Goal: Task Accomplishment & Management: Use online tool/utility

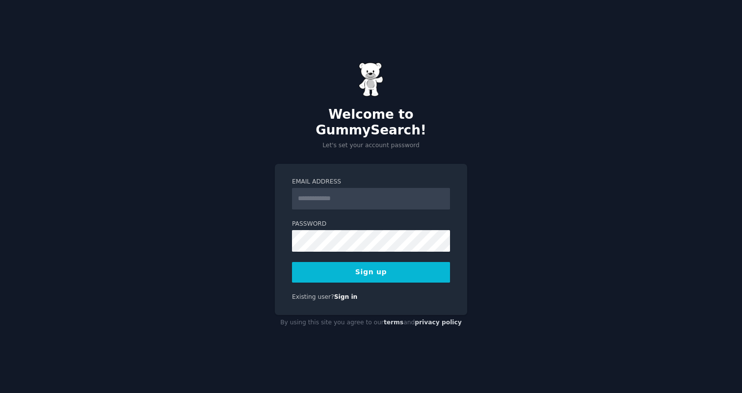
click at [357, 196] on input "Email Address" at bounding box center [371, 199] width 158 height 22
type input "**********"
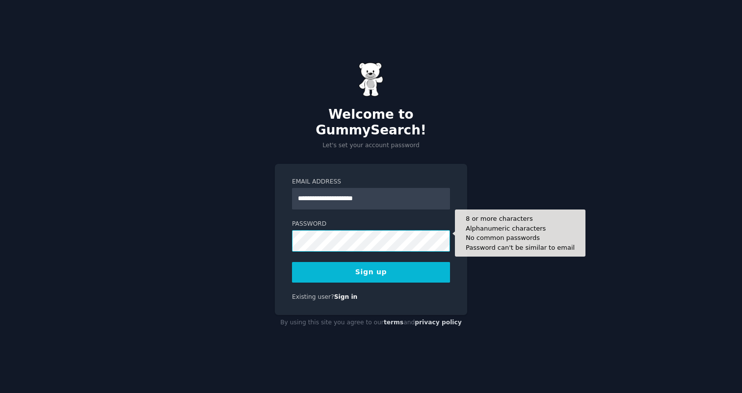
click at [292, 262] on button "Sign up" at bounding box center [371, 272] width 158 height 21
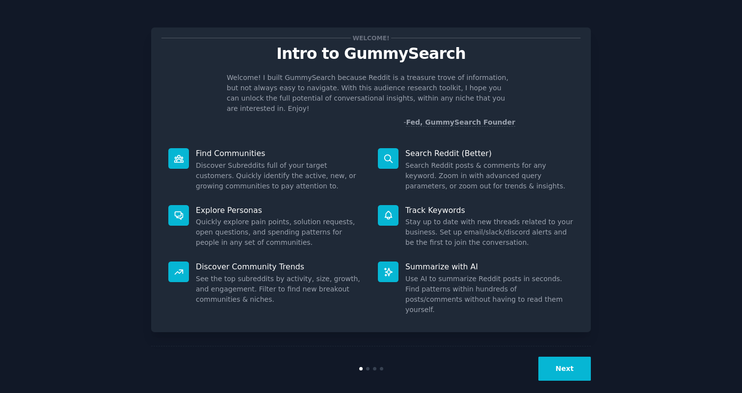
click at [563, 359] on button "Next" at bounding box center [565, 369] width 53 height 24
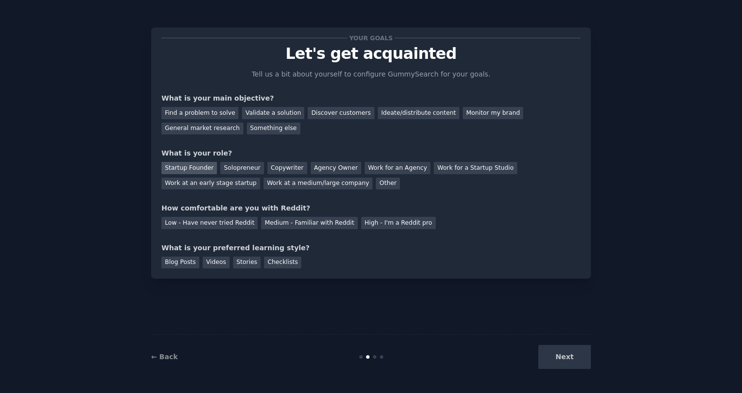
click at [199, 165] on div "Startup Founder" at bounding box center [189, 168] width 55 height 12
click at [286, 225] on div "Medium - Familiar with Reddit" at bounding box center [309, 223] width 96 height 12
click at [213, 263] on div "Videos" at bounding box center [216, 263] width 27 height 12
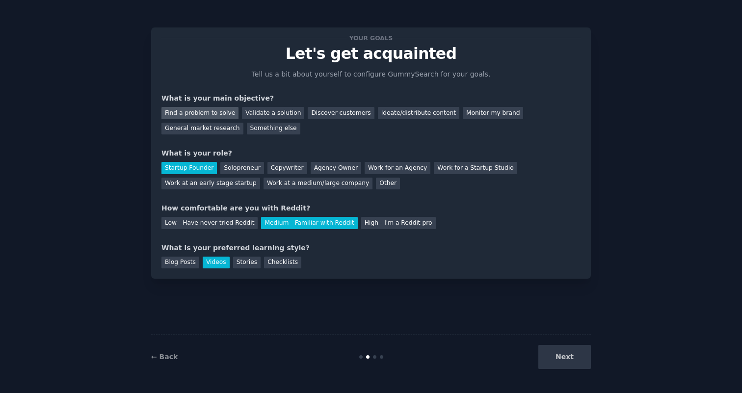
click at [220, 108] on div "Find a problem to solve" at bounding box center [200, 113] width 77 height 12
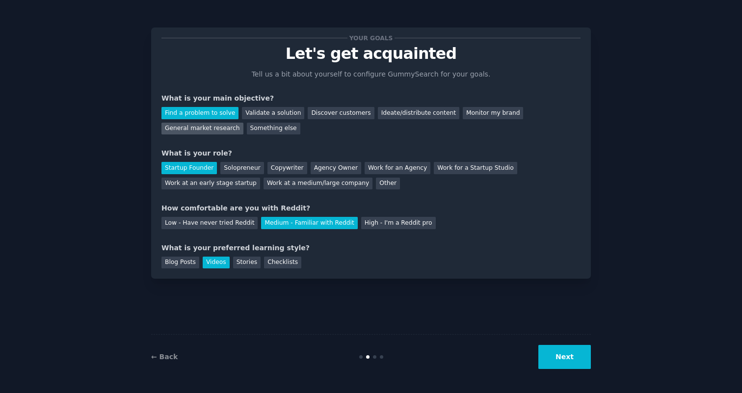
click at [224, 130] on div "General market research" at bounding box center [203, 129] width 82 height 12
click at [575, 365] on button "Next" at bounding box center [565, 357] width 53 height 24
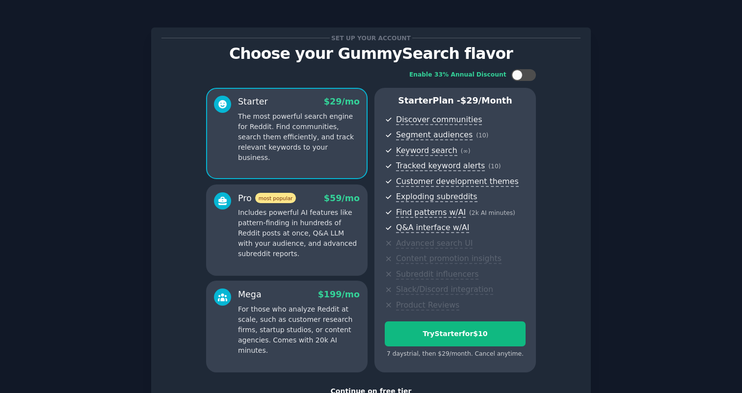
scroll to position [72, 0]
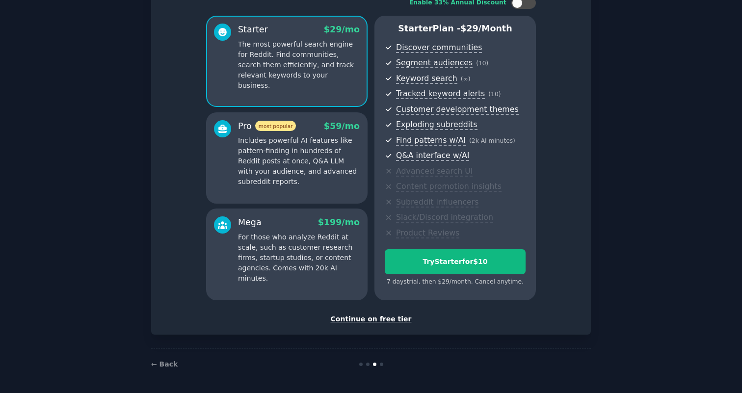
click at [374, 320] on div "Continue on free tier" at bounding box center [371, 319] width 419 height 10
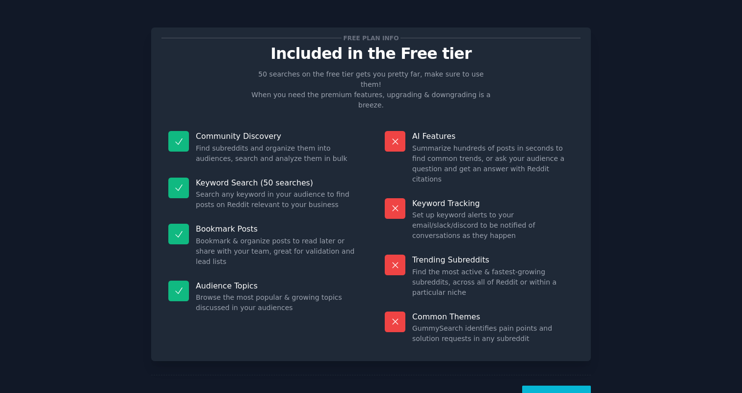
click at [565, 386] on button "Let's Go!" at bounding box center [556, 398] width 69 height 24
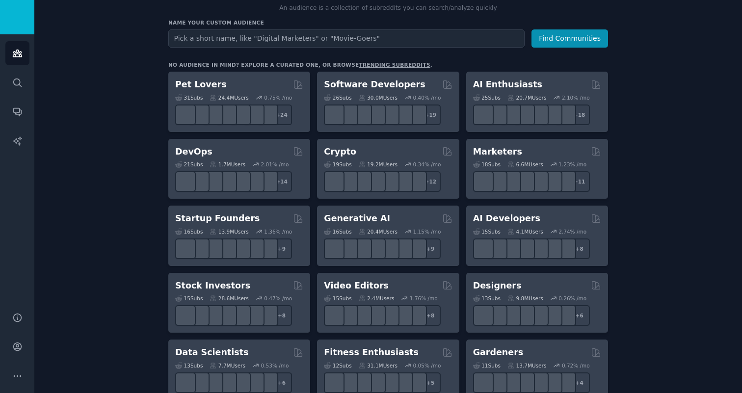
scroll to position [117, 0]
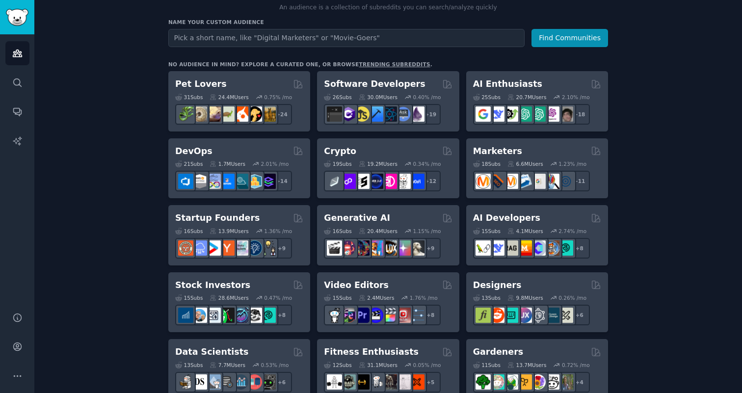
click at [425, 43] on input "text" at bounding box center [346, 38] width 356 height 18
type input "sport"
click at [532, 29] on button "Find Communities" at bounding box center [570, 38] width 77 height 18
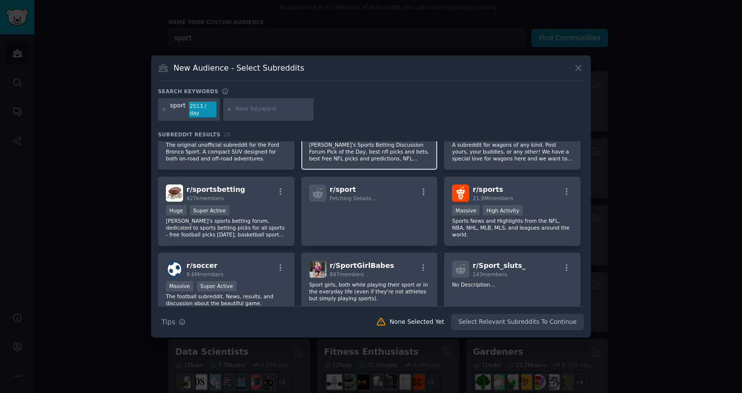
scroll to position [46, 0]
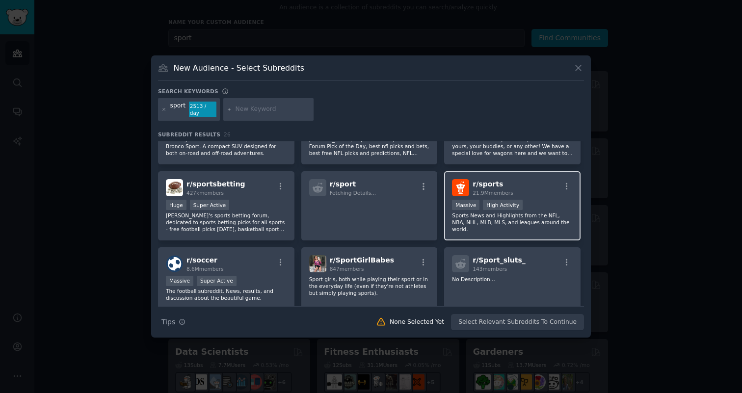
click at [509, 183] on h2 "r/ sports 21.9M members" at bounding box center [493, 187] width 40 height 17
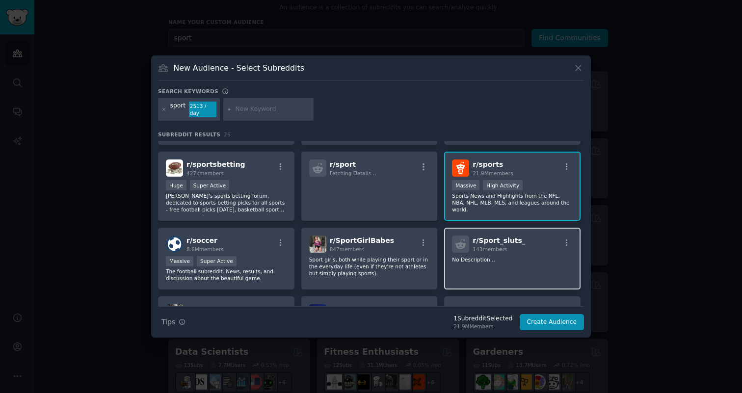
scroll to position [66, 0]
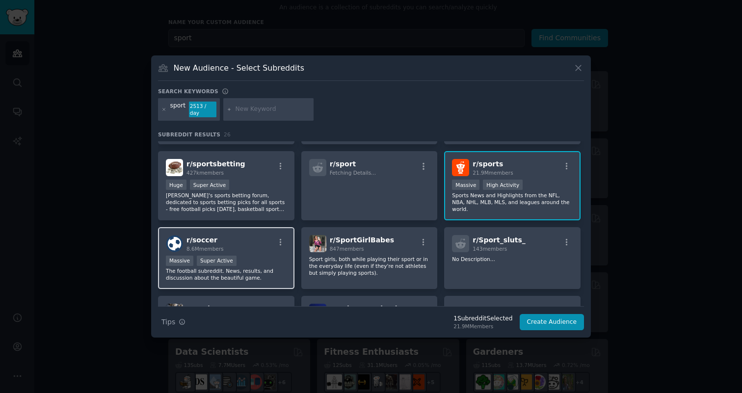
click at [217, 235] on h2 "r/ soccer 8.6M members" at bounding box center [205, 243] width 37 height 17
click at [244, 242] on div "r/ soccer 8.6M members" at bounding box center [226, 243] width 121 height 17
click at [282, 240] on icon "button" at bounding box center [280, 242] width 9 height 9
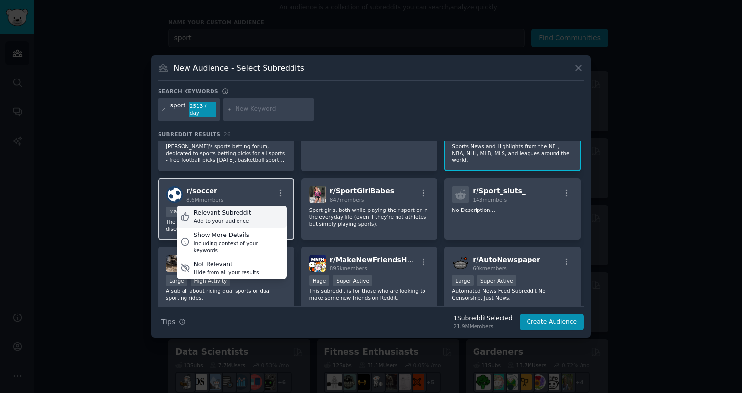
scroll to position [119, 0]
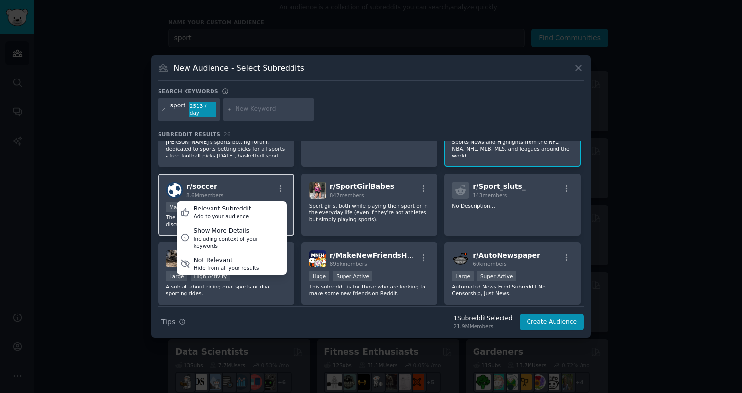
click at [266, 178] on div "r/ soccer 8.6M members Relevant Subreddit Add to your audience Show More Detail…" at bounding box center [226, 205] width 137 height 62
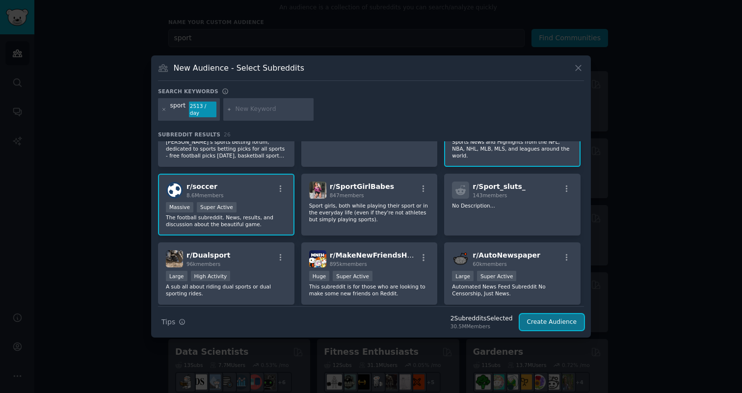
click at [547, 318] on button "Create Audience" at bounding box center [552, 322] width 65 height 17
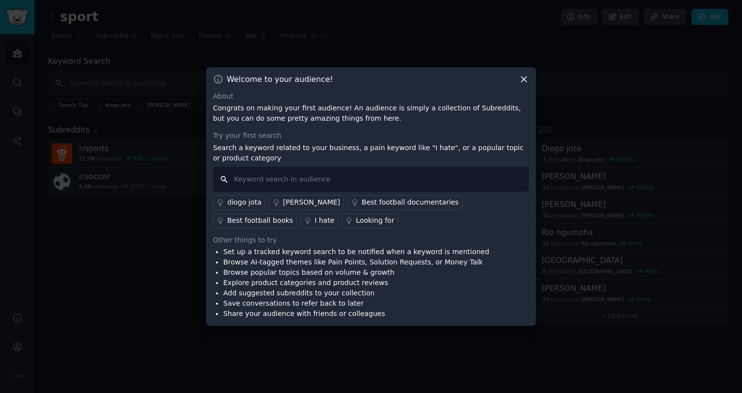
click at [438, 178] on input "text" at bounding box center [371, 179] width 316 height 25
type input "[GEOGRAPHIC_DATA]"
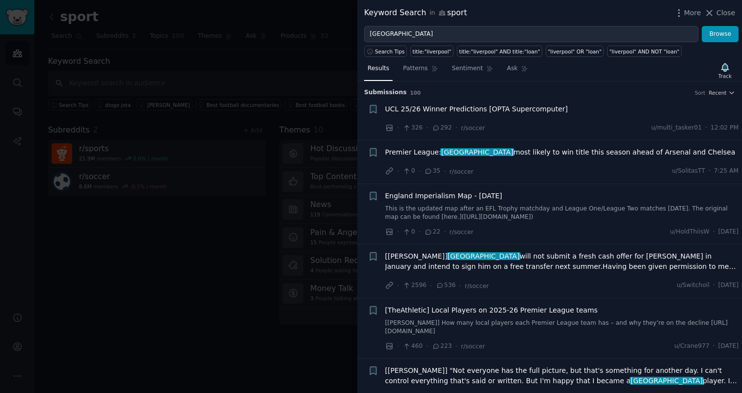
click at [542, 150] on span "Premier League: liverpool most likely to win title this season ahead of Arsenal…" at bounding box center [560, 152] width 351 height 10
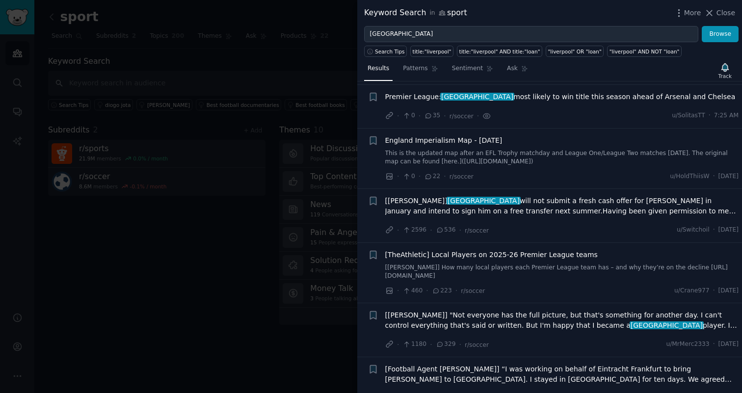
scroll to position [59, 0]
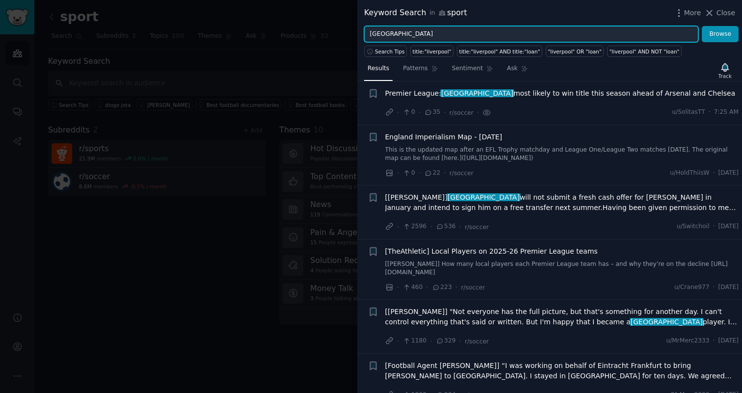
click at [441, 29] on input "[GEOGRAPHIC_DATA]" at bounding box center [531, 34] width 334 height 17
type input "competition management"
click at [702, 26] on button "Browse" at bounding box center [720, 34] width 37 height 17
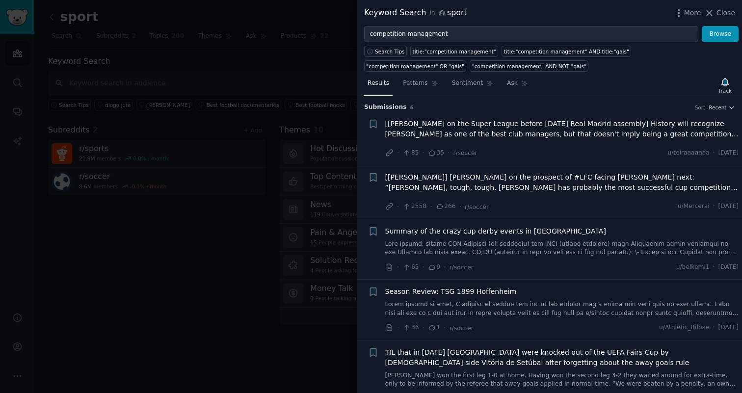
click at [453, 126] on span "[Javier Tebas on the Super League before tomorrow's Real Madrid assembly] Histo…" at bounding box center [562, 129] width 354 height 21
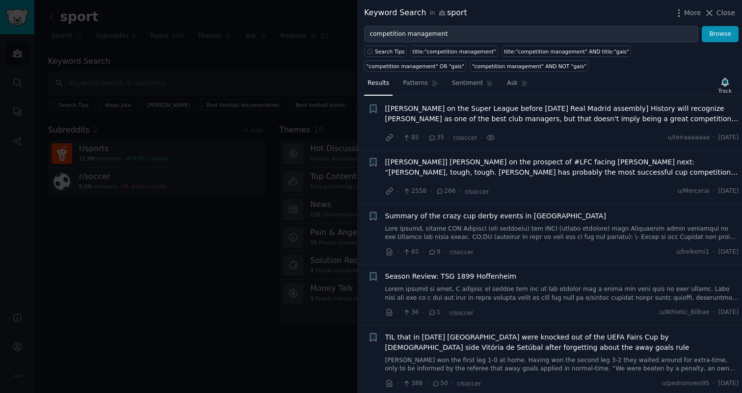
click at [456, 216] on span "Summary of the crazy cup derby events in Sweden" at bounding box center [495, 216] width 221 height 10
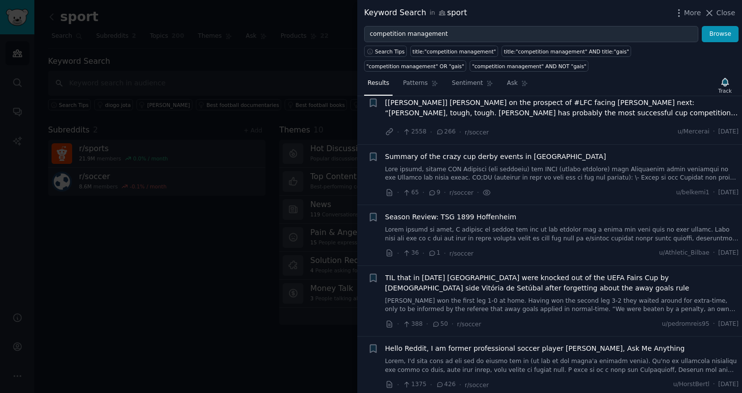
scroll to position [79, 0]
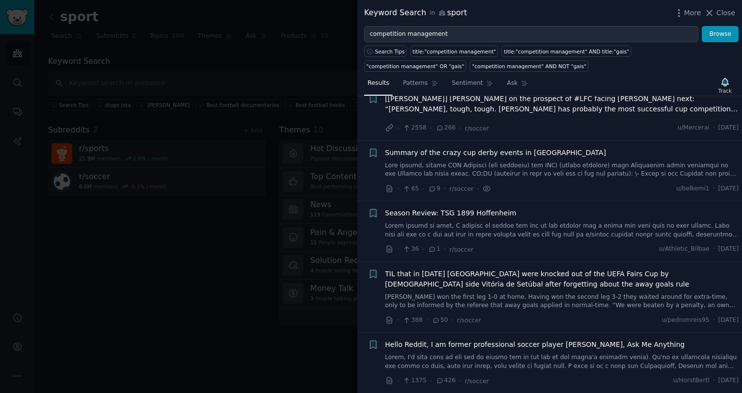
click at [211, 247] on div at bounding box center [371, 196] width 742 height 393
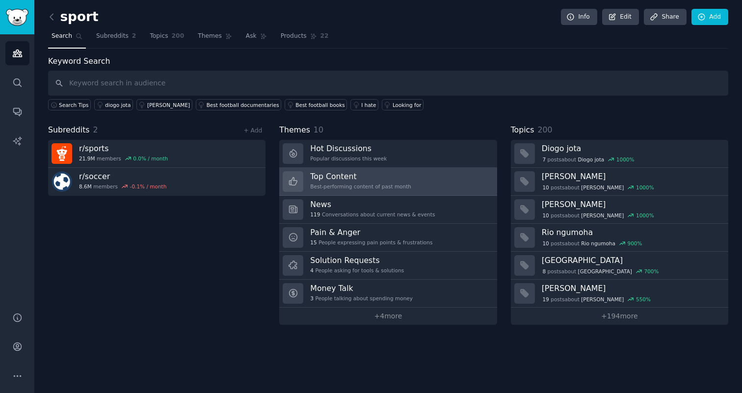
click at [352, 185] on div "Best-performing content of past month" at bounding box center [360, 186] width 101 height 7
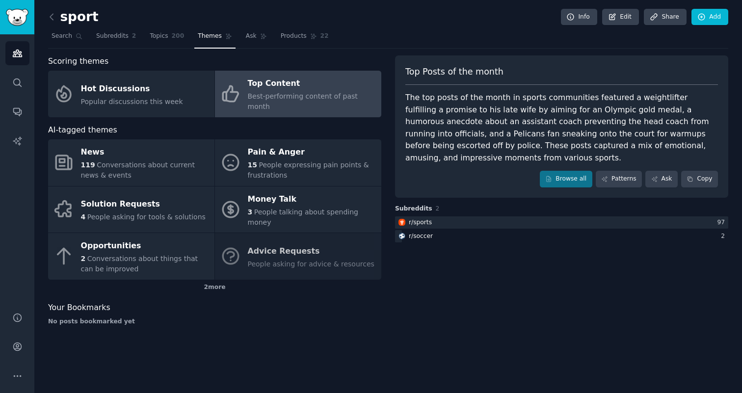
click at [397, 300] on div "Top Posts of the month The top posts of the month in sports communities feature…" at bounding box center [561, 194] width 333 height 278
click at [319, 314] on div "sport Info Edit Share Add Search Subreddits 2 Topics 200 Themes Ask Products 22…" at bounding box center [388, 196] width 708 height 393
